Goal: Task Accomplishment & Management: Manage account settings

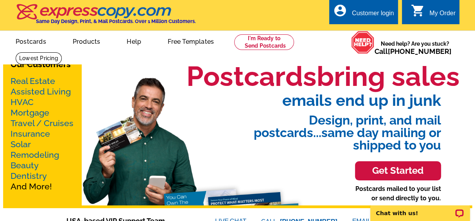
click at [365, 13] on div "Customer login" at bounding box center [373, 15] width 42 height 11
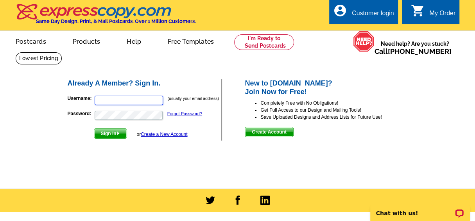
type input "lareenbabb@gmail.com"
click at [113, 132] on span "Sign In" at bounding box center [110, 133] width 32 height 9
